Goal: Subscribe to service/newsletter

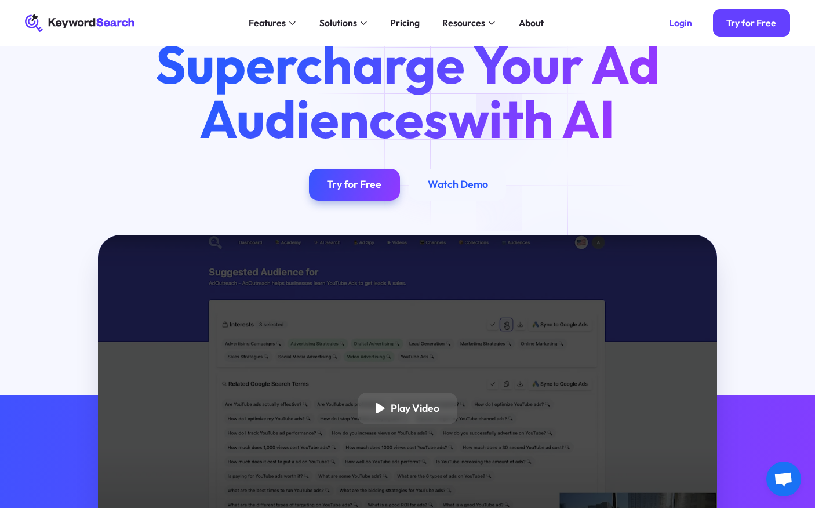
scroll to position [36, 0]
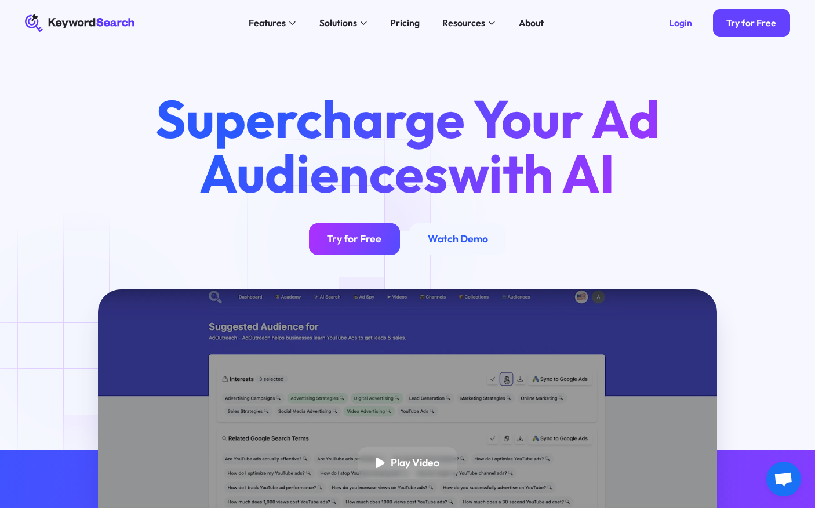
click at [360, 242] on div "Try for Free" at bounding box center [354, 238] width 54 height 13
